Goal: Navigation & Orientation: Find specific page/section

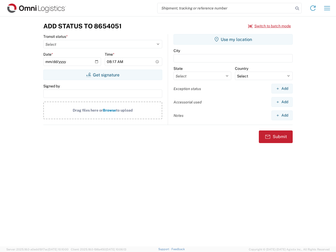
click at [225, 8] on input "search" at bounding box center [225, 8] width 136 height 10
click at [297, 8] on icon at bounding box center [296, 8] width 7 height 7
click at [313, 8] on icon at bounding box center [313, 8] width 8 height 8
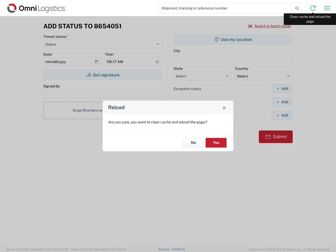
click at [327, 8] on div "Reload Are you sure, you want to clear cache and reload the page? No Yes" at bounding box center [168, 126] width 336 height 252
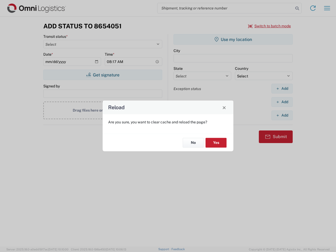
click at [270, 26] on div "Reload Are you sure, you want to clear cache and reload the page? No Yes" at bounding box center [168, 126] width 336 height 252
click at [103, 75] on div "Reload Are you sure, you want to clear cache and reload the page? No Yes" at bounding box center [168, 126] width 336 height 252
click at [233, 39] on div "Reload Are you sure, you want to clear cache and reload the page? No Yes" at bounding box center [168, 126] width 336 height 252
click at [282, 88] on div "Reload Are you sure, you want to clear cache and reload the page? No Yes" at bounding box center [168, 126] width 336 height 252
click at [282, 102] on div "Reload Are you sure, you want to clear cache and reload the page? No Yes" at bounding box center [168, 126] width 336 height 252
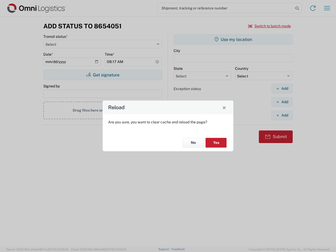
click at [282, 115] on div "Reload Are you sure, you want to clear cache and reload the page? No Yes" at bounding box center [168, 126] width 336 height 252
